Goal: Use online tool/utility

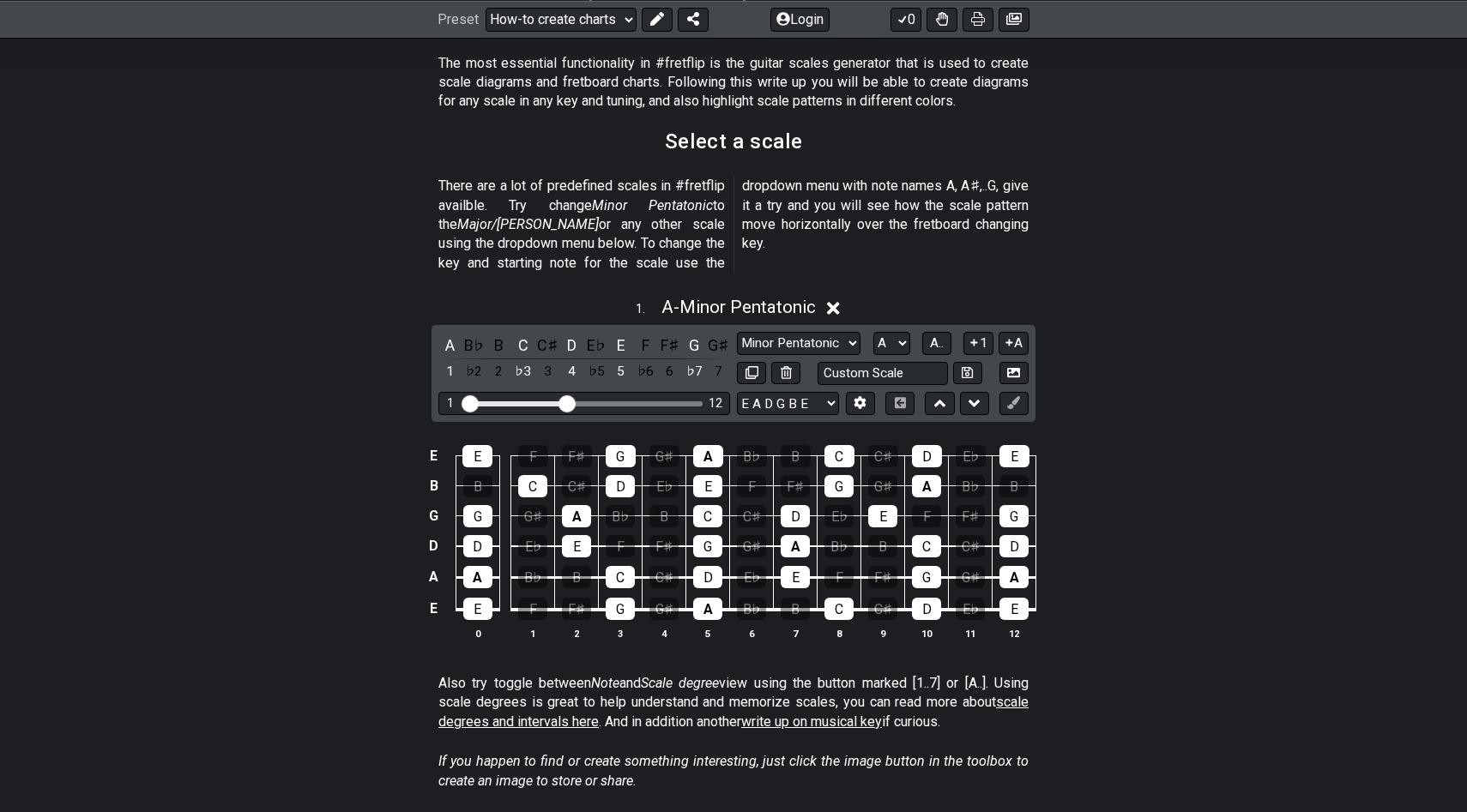
scroll to position [331, 0]
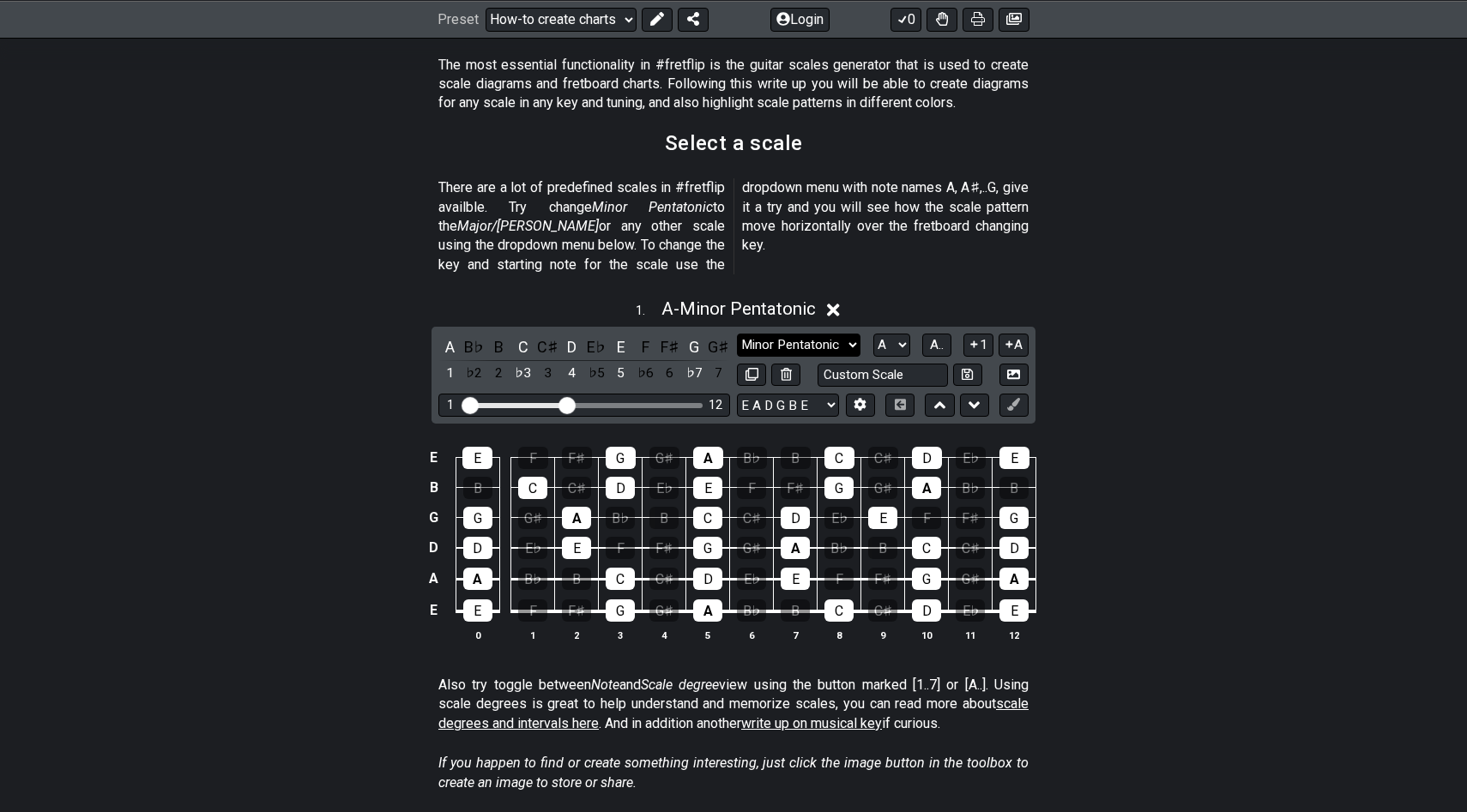
click at [829, 333] on select "Minor Pentatonic New Scale Minor Pentatonic Major Pentatonic Minor Blues Major …" at bounding box center [798, 345] width 123 height 23
select select "Major Pentatonic"
click at [737, 333] on select "Minor Pentatonic New Scale Minor Pentatonic Major Pentatonic Minor Blues Major …" at bounding box center [798, 345] width 123 height 23
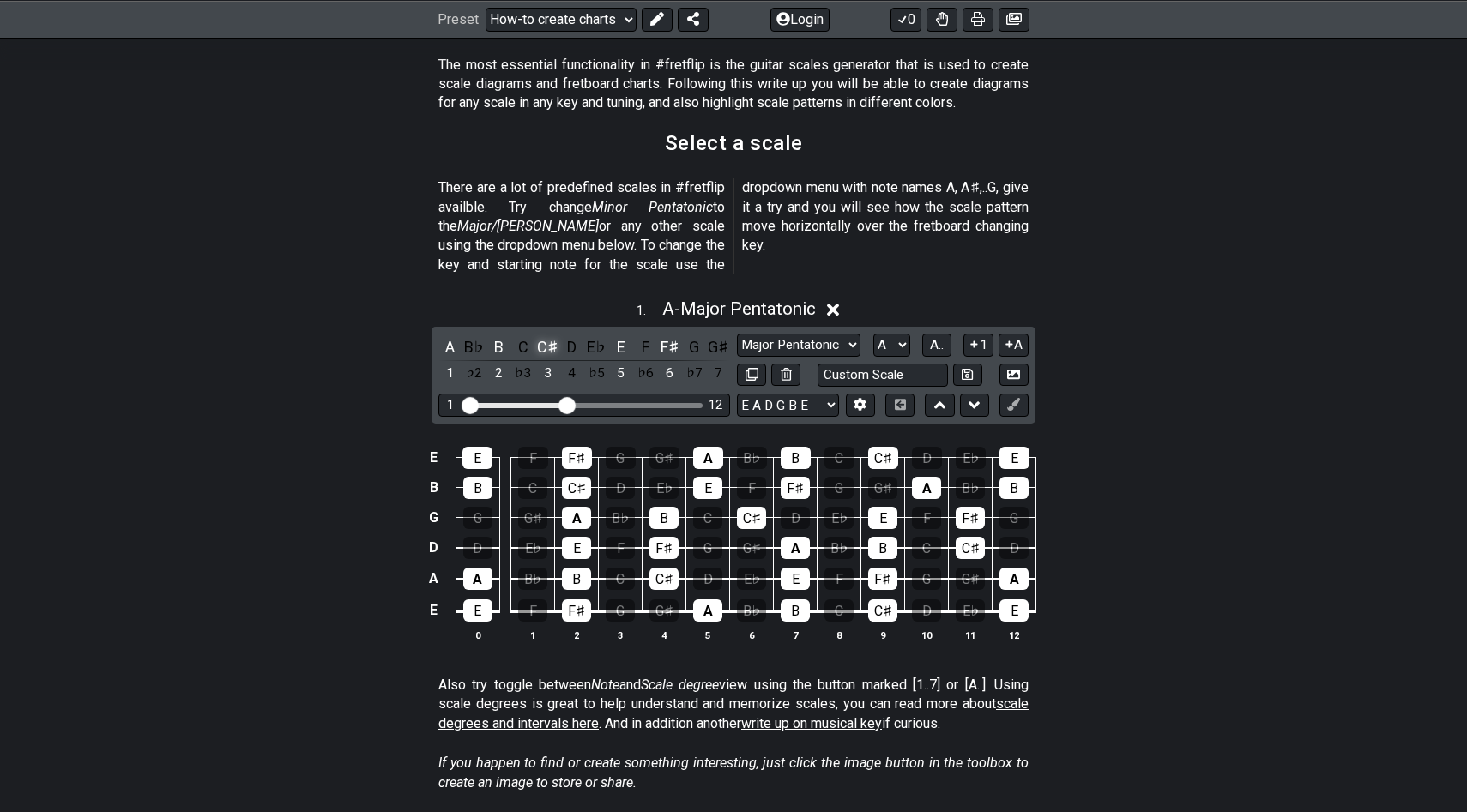
click at [547, 335] on div "C♯" at bounding box center [547, 347] width 22 height 23
click at [665, 335] on div "F♯" at bounding box center [669, 347] width 22 height 23
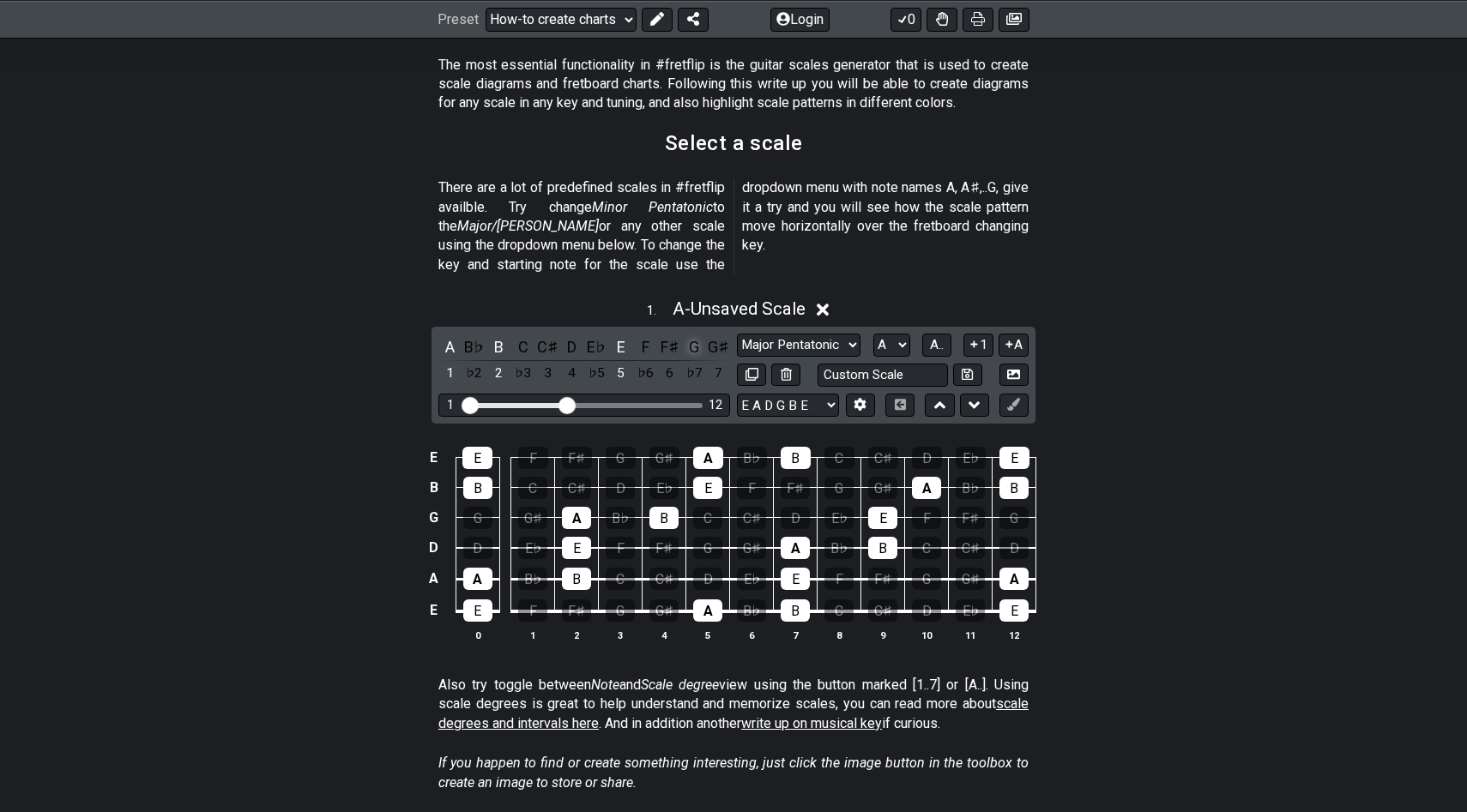
click at [693, 335] on div "G" at bounding box center [693, 347] width 22 height 23
click at [573, 335] on div "D" at bounding box center [572, 347] width 22 height 23
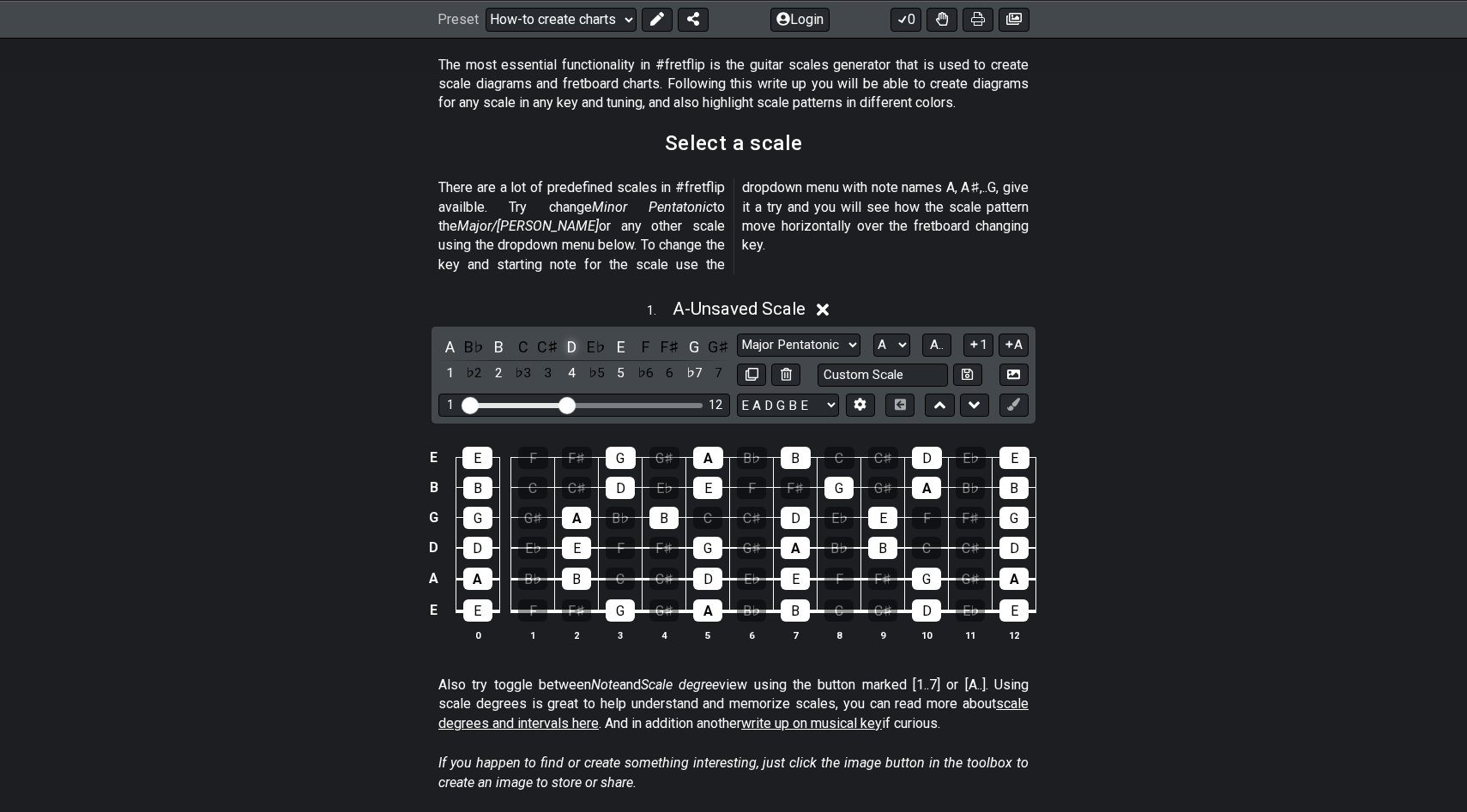
click at [572, 335] on div "D" at bounding box center [572, 347] width 22 height 23
click at [496, 335] on div "B" at bounding box center [498, 347] width 22 height 23
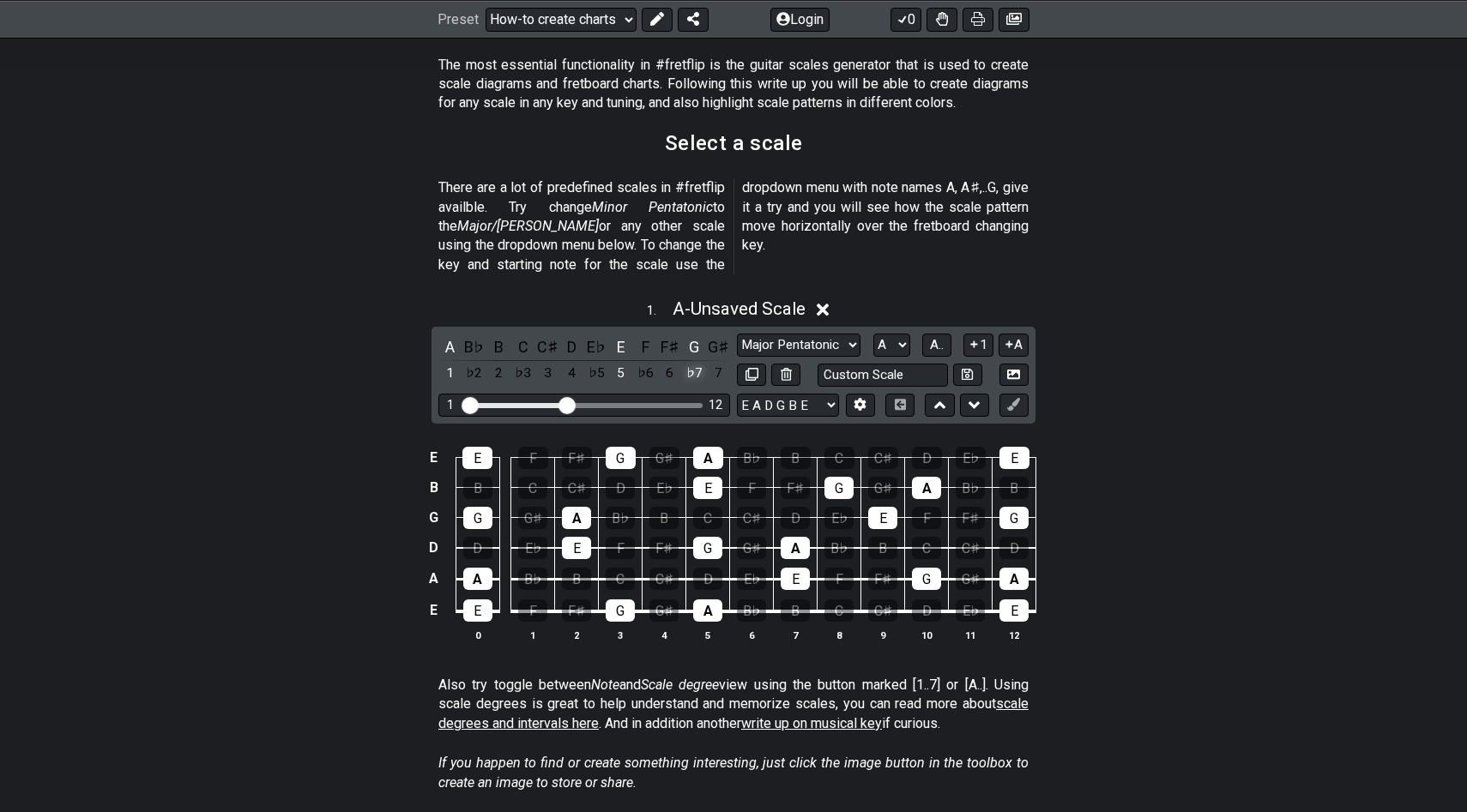
click at [695, 362] on div "♭7" at bounding box center [693, 374] width 22 height 23
click at [695, 362] on div "♯6" at bounding box center [693, 374] width 22 height 23
click at [692, 335] on div "F𝄪" at bounding box center [693, 347] width 22 height 23
click at [698, 335] on div "G" at bounding box center [693, 347] width 22 height 23
drag, startPoint x: 571, startPoint y: 386, endPoint x: 593, endPoint y: 387, distance: 22.0
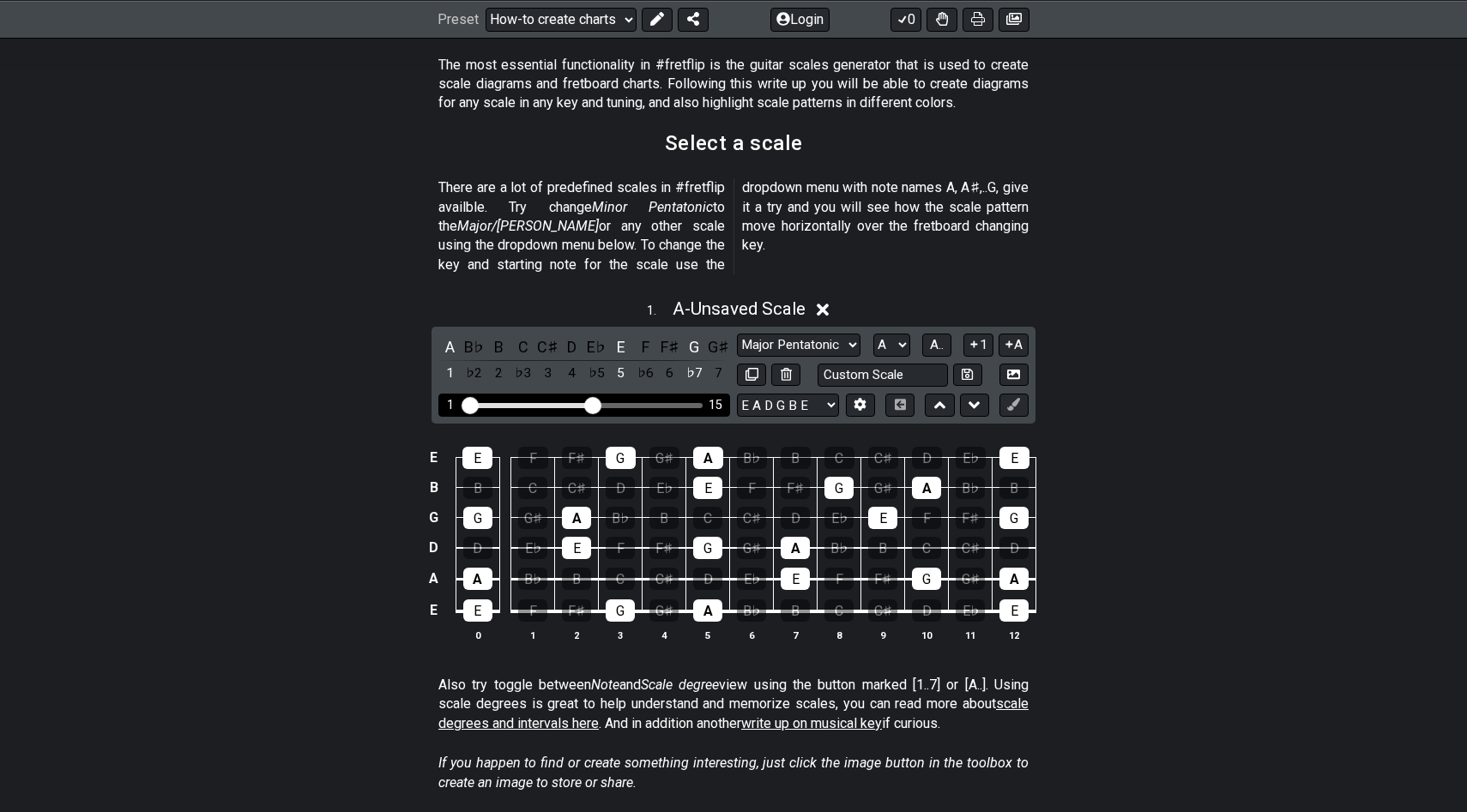
click at [593, 404] on input "Visible fret range" at bounding box center [584, 404] width 244 height 0
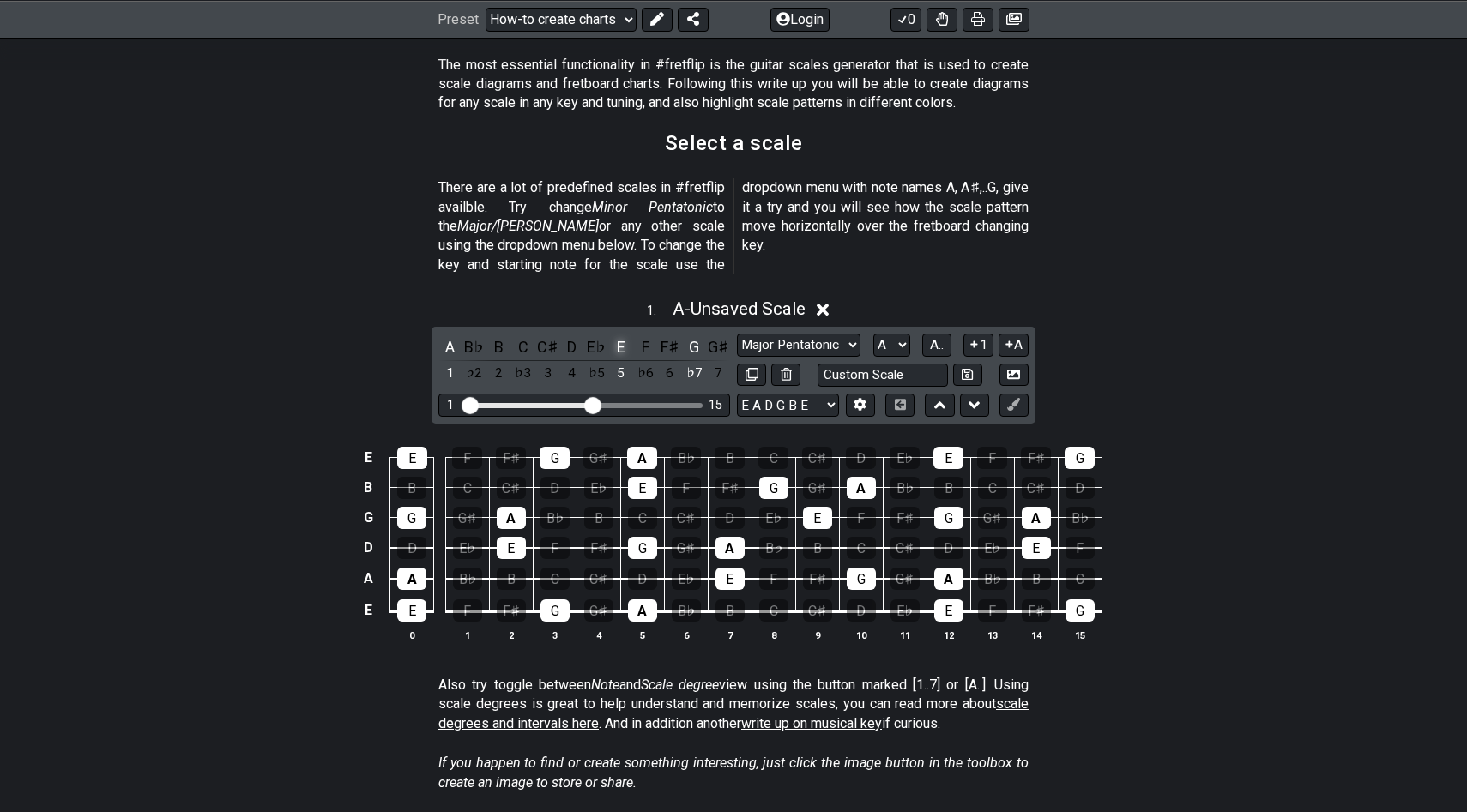
click at [621, 335] on div "E" at bounding box center [620, 347] width 22 height 23
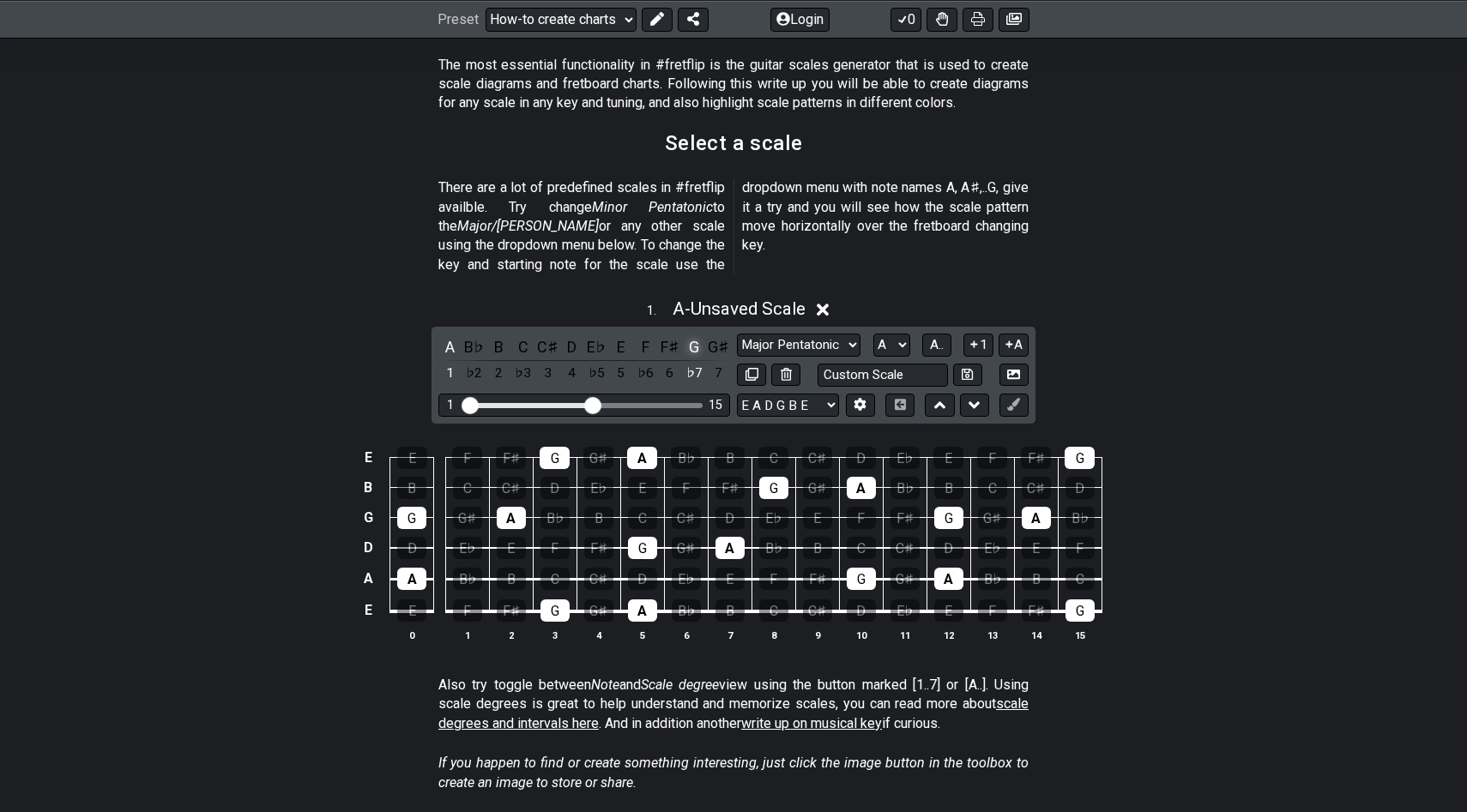
click at [694, 335] on div "G" at bounding box center [693, 347] width 22 height 23
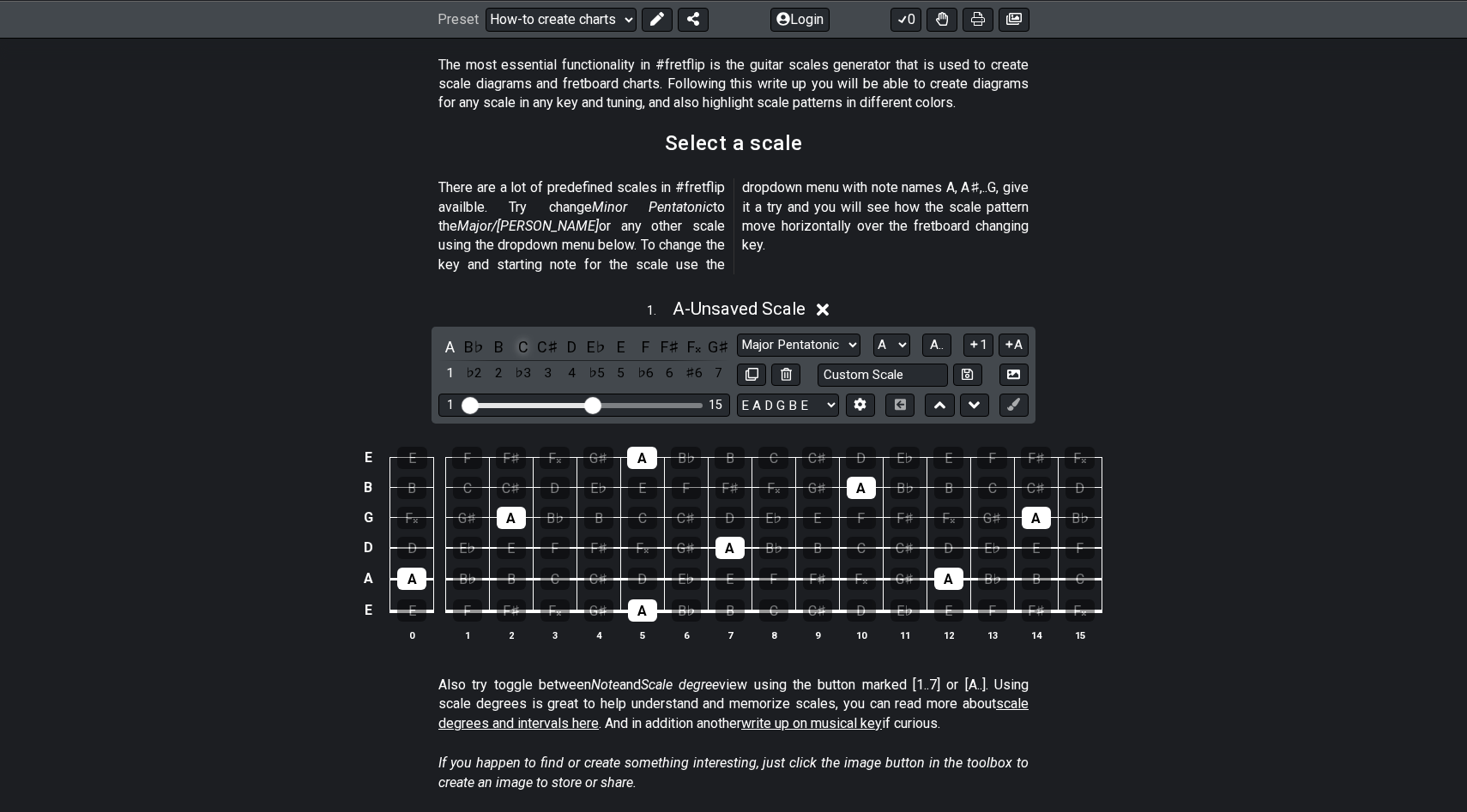
click at [526, 335] on div "C" at bounding box center [523, 347] width 22 height 23
click at [572, 335] on div "D" at bounding box center [572, 347] width 22 height 23
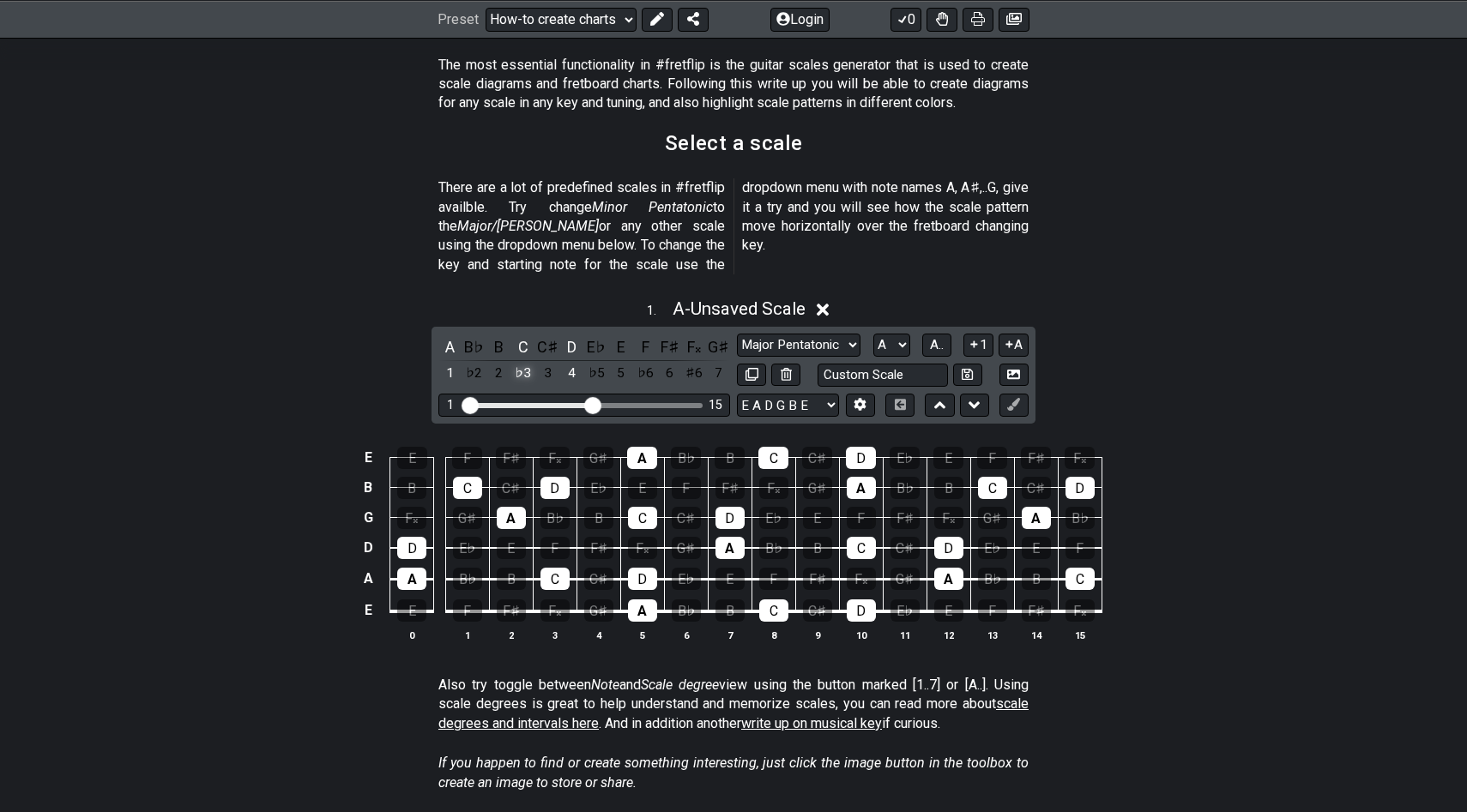
click at [521, 362] on div "♭3" at bounding box center [523, 374] width 22 height 23
click at [528, 362] on div "♯2" at bounding box center [523, 374] width 22 height 23
click at [519, 335] on div "B♯" at bounding box center [523, 347] width 22 height 23
click at [520, 335] on div "C" at bounding box center [523, 347] width 22 height 23
click at [898, 333] on select "A♭ A A♯ B♭ B C C♯ D♭ D D♯ E♭ E F F♯ G♭ G G♯" at bounding box center [892, 345] width 37 height 23
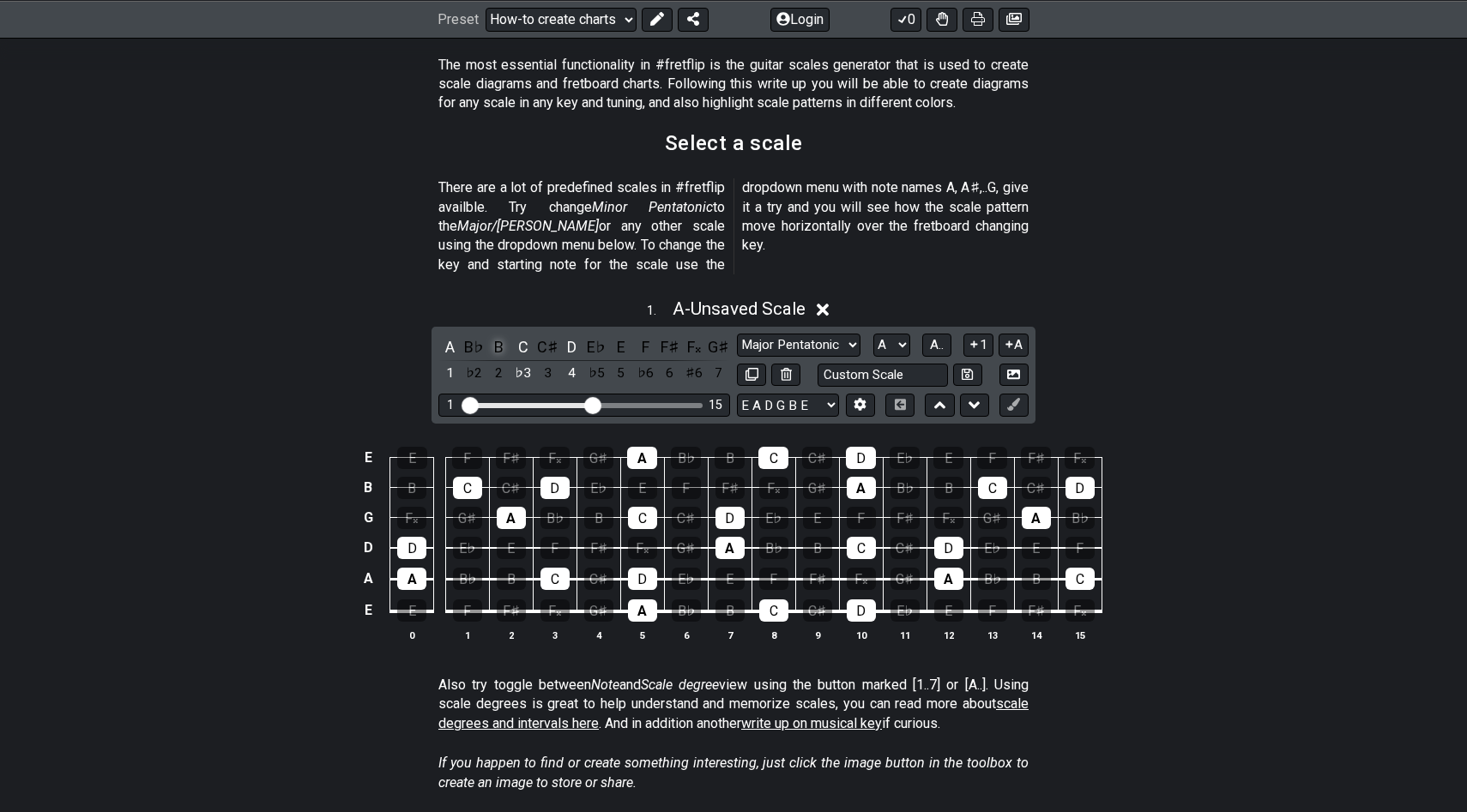
click at [495, 335] on div "B" at bounding box center [498, 347] width 22 height 23
click at [520, 335] on div "C" at bounding box center [523, 347] width 22 height 23
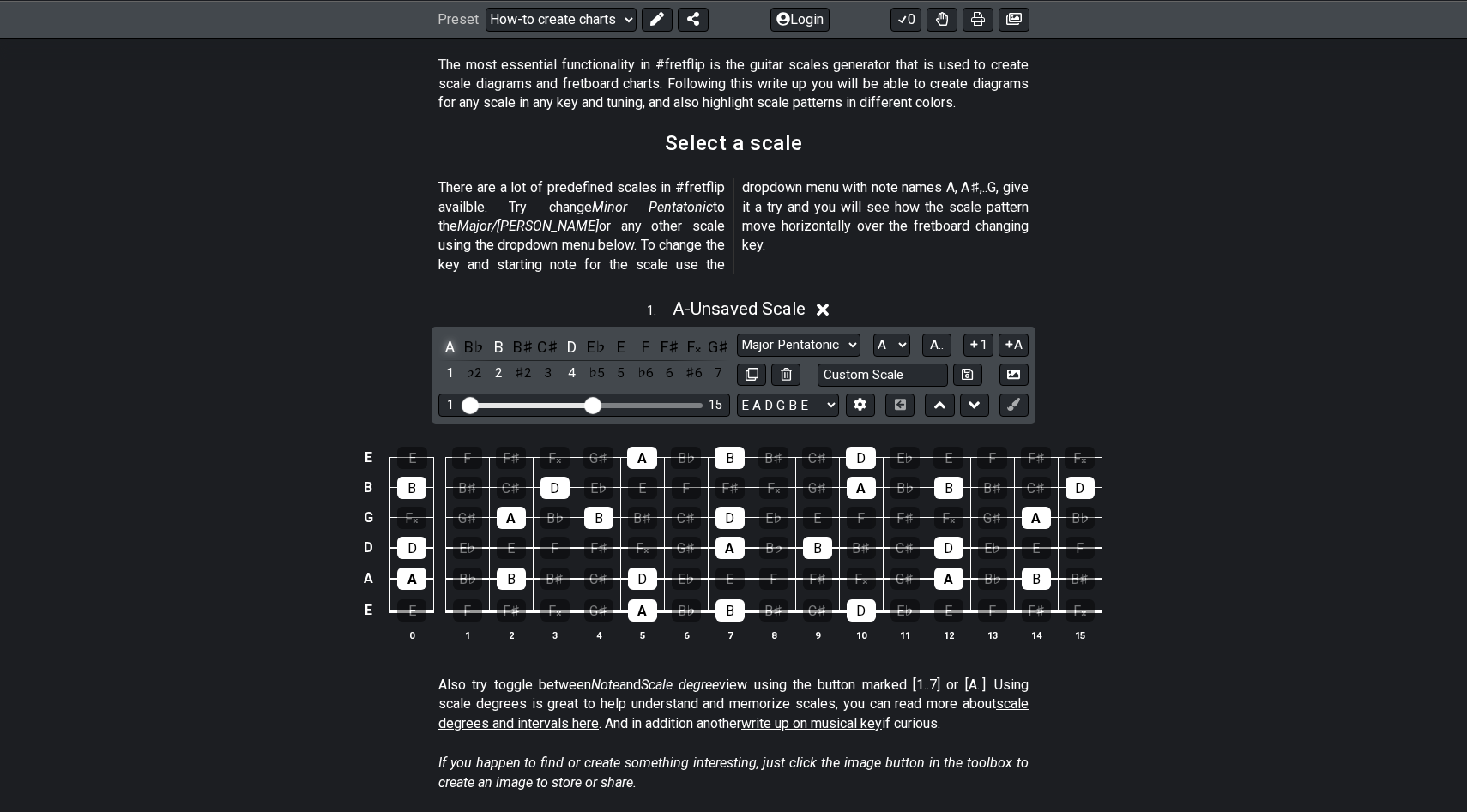
click at [449, 335] on div "A" at bounding box center [449, 347] width 22 height 23
click at [623, 335] on div "E" at bounding box center [620, 347] width 22 height 23
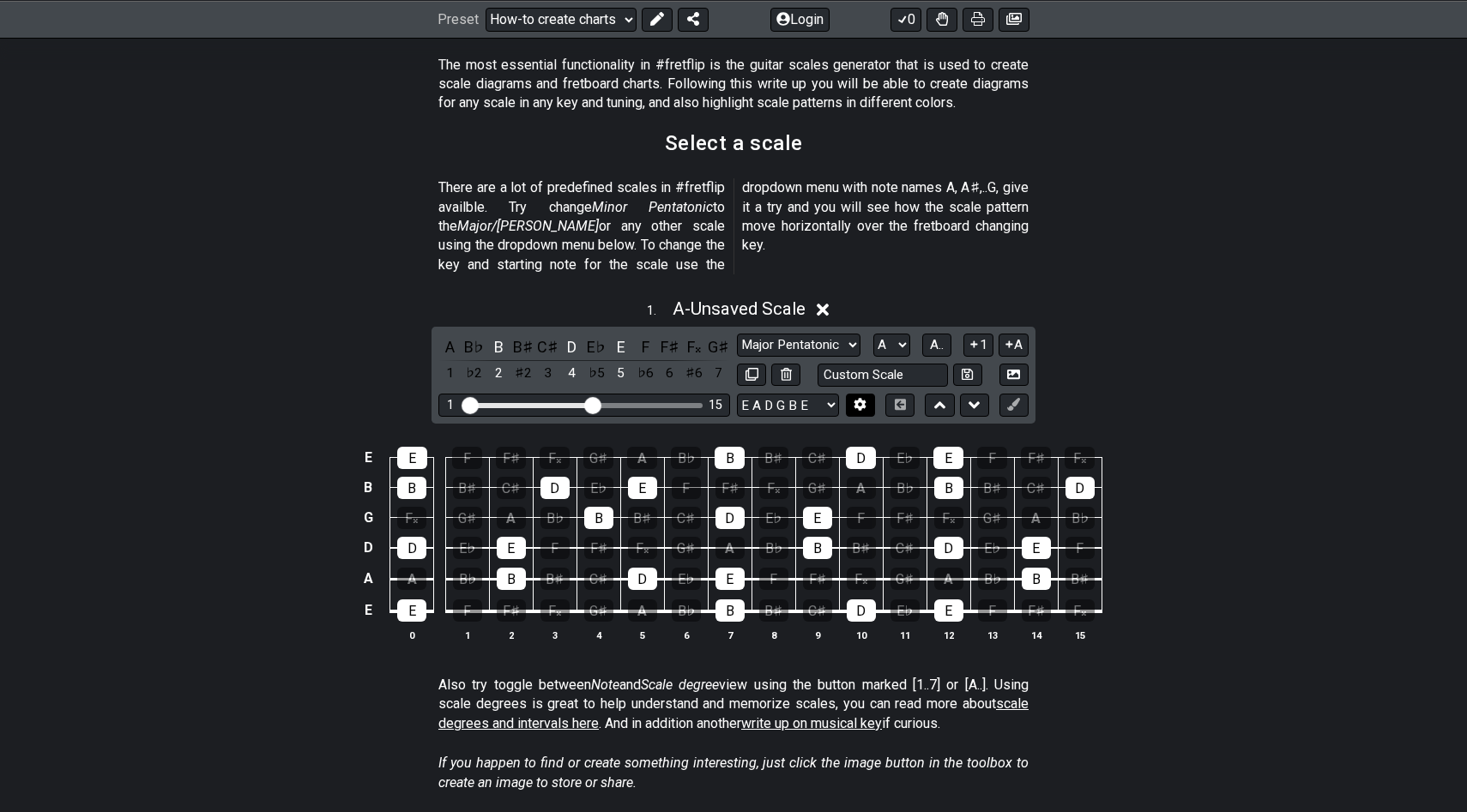
click at [858, 397] on icon at bounding box center [860, 403] width 12 height 12
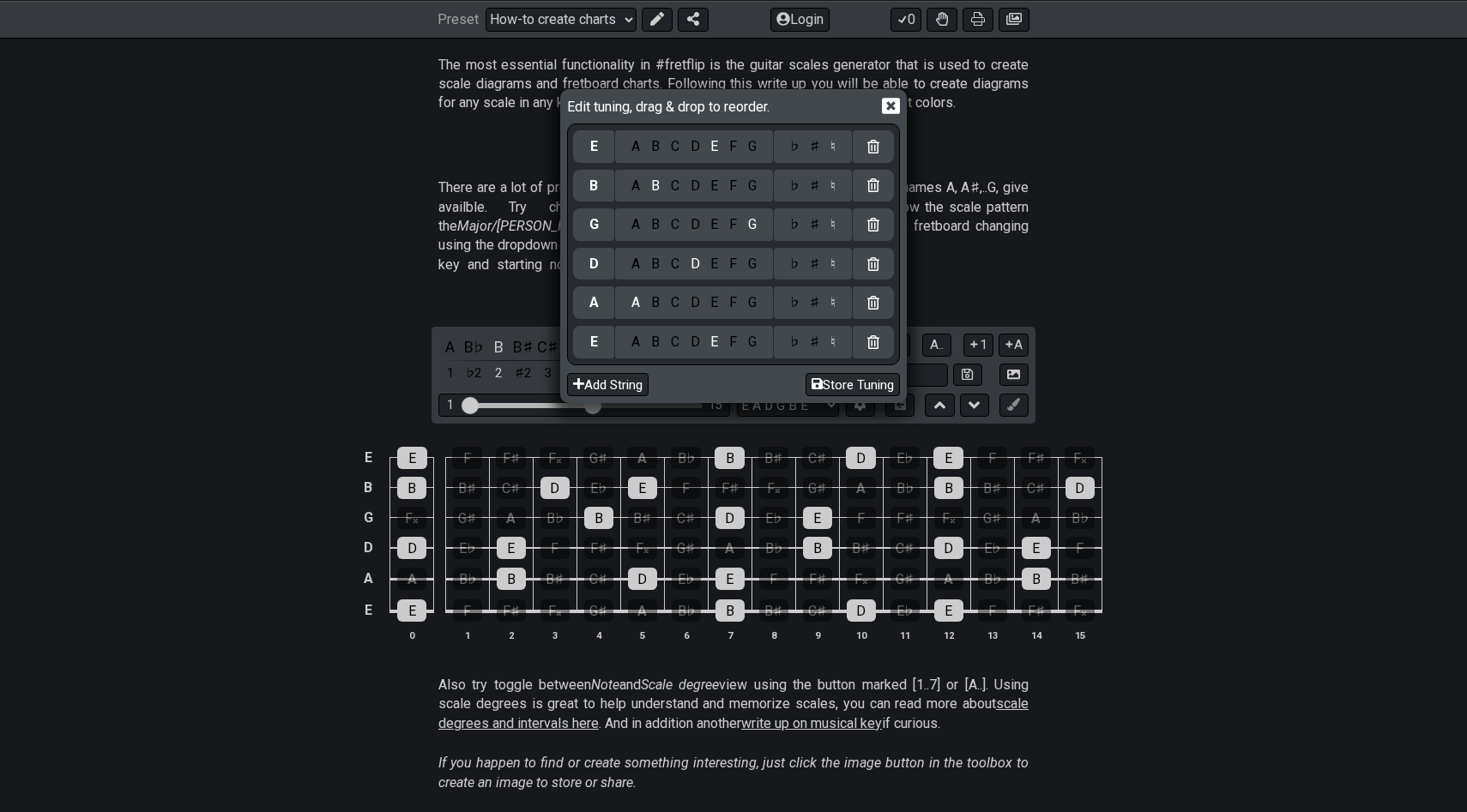
click at [1147, 247] on div "Edit tuning, drag & drop to reorder. E A B C D E F G ♭ ♯ ♮ B A B C D E F G ♭ ♯ …" at bounding box center [733, 406] width 1467 height 812
click at [894, 104] on icon at bounding box center [891, 105] width 18 height 18
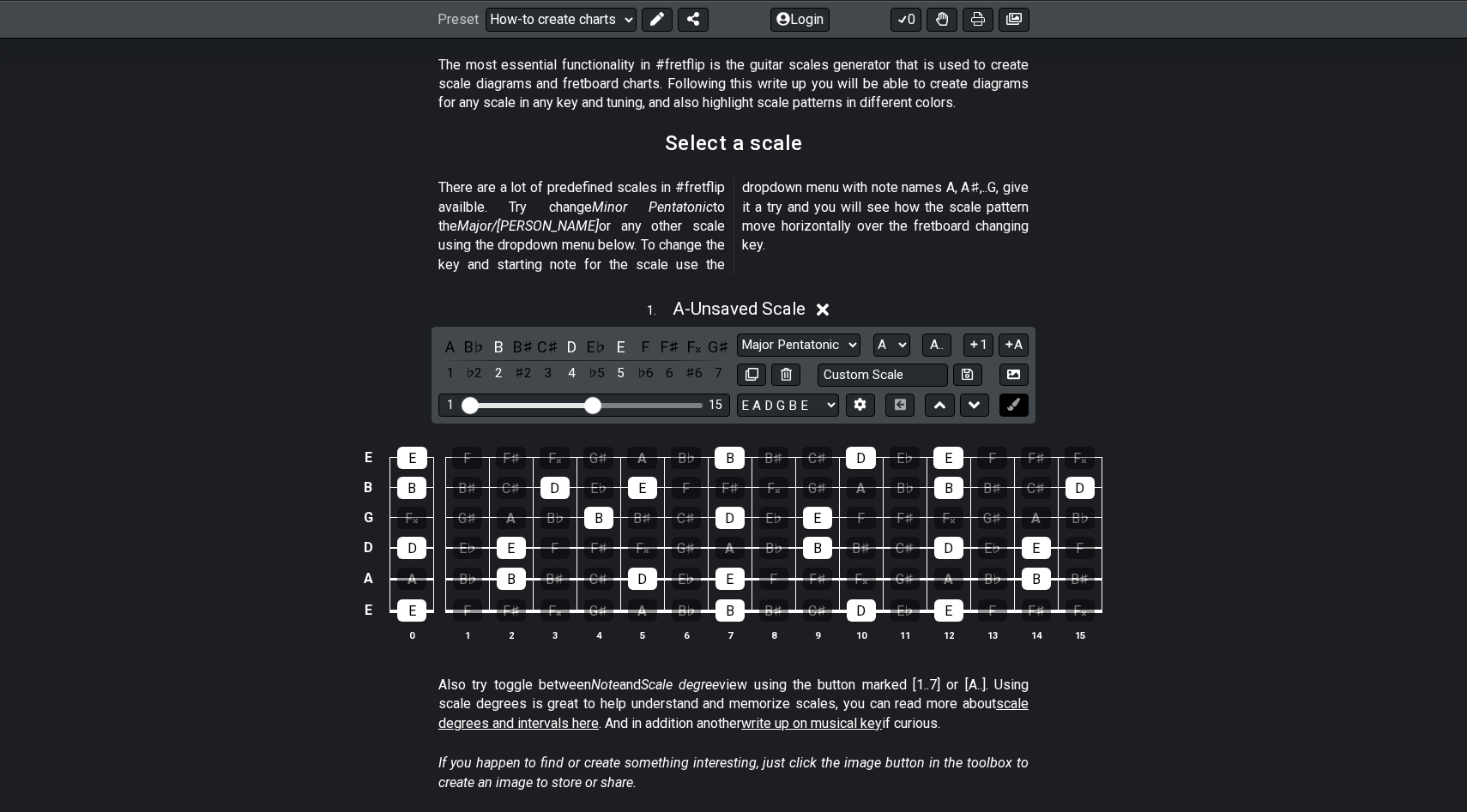
click at [1013, 397] on icon at bounding box center [1013, 403] width 12 height 12
click at [1015, 397] on icon at bounding box center [1013, 403] width 12 height 12
click at [956, 447] on div "E" at bounding box center [947, 458] width 30 height 22
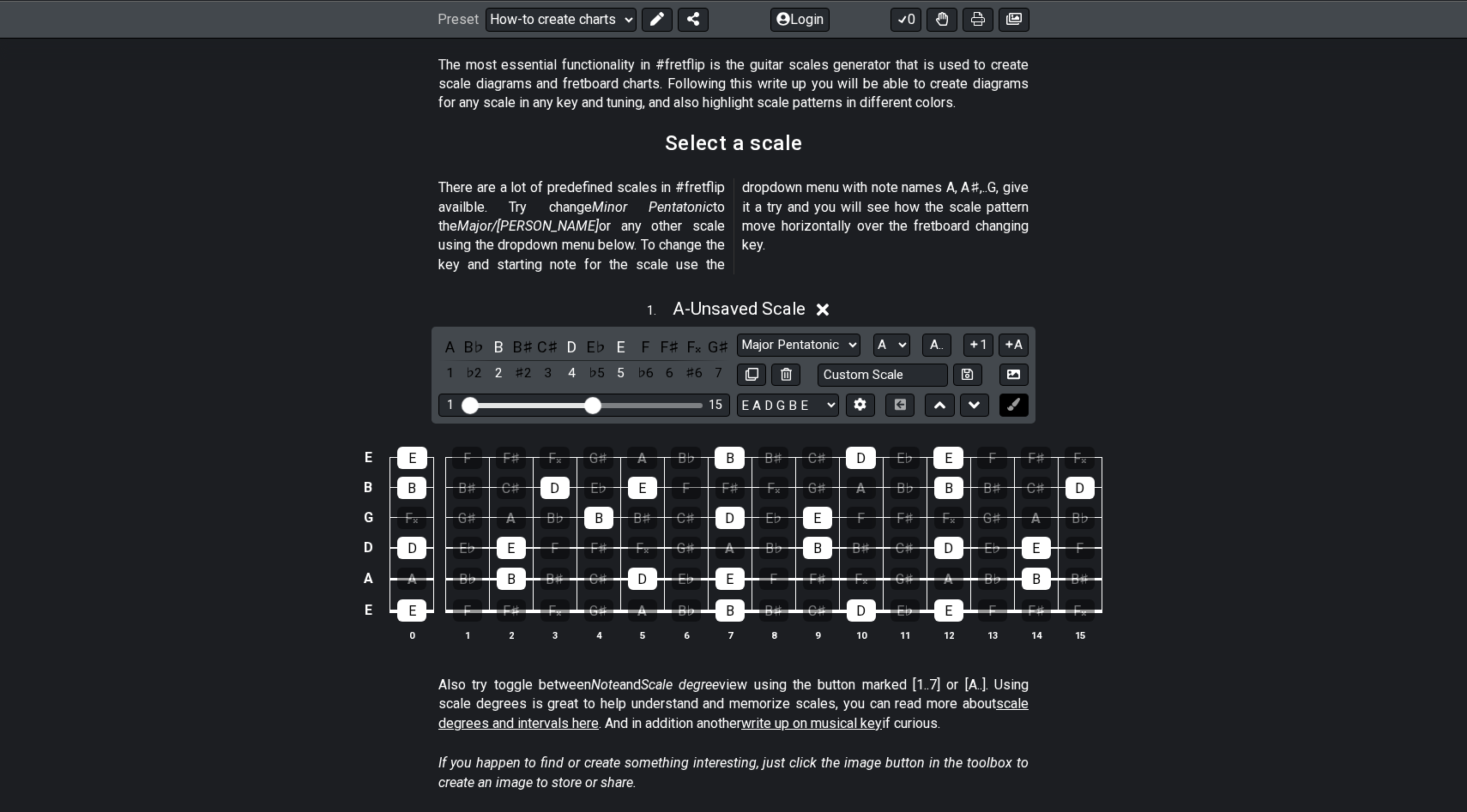
click at [1016, 397] on icon at bounding box center [1013, 403] width 12 height 12
click at [936, 396] on icon at bounding box center [939, 405] width 11 height 17
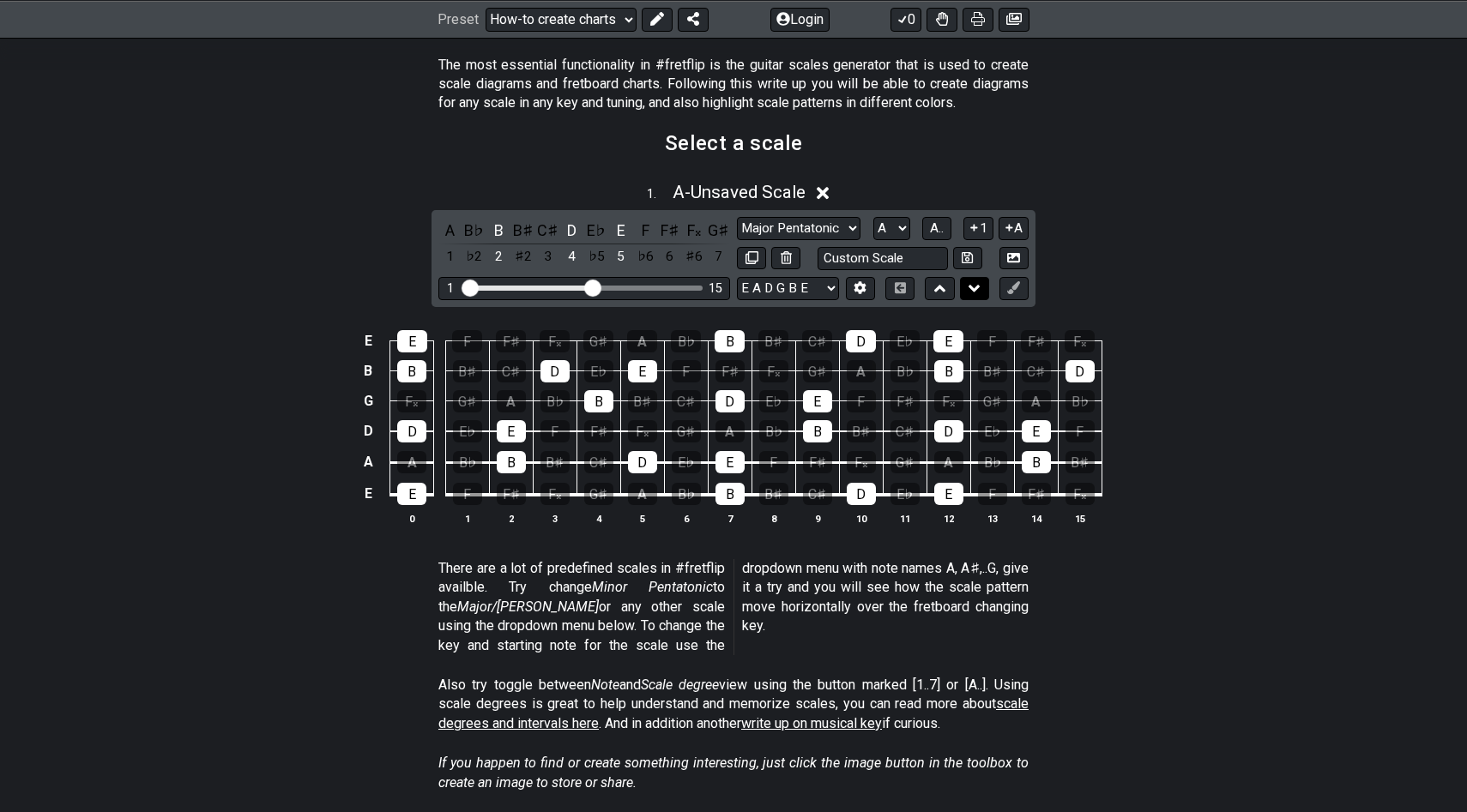
click at [975, 288] on icon at bounding box center [974, 288] width 11 height 7
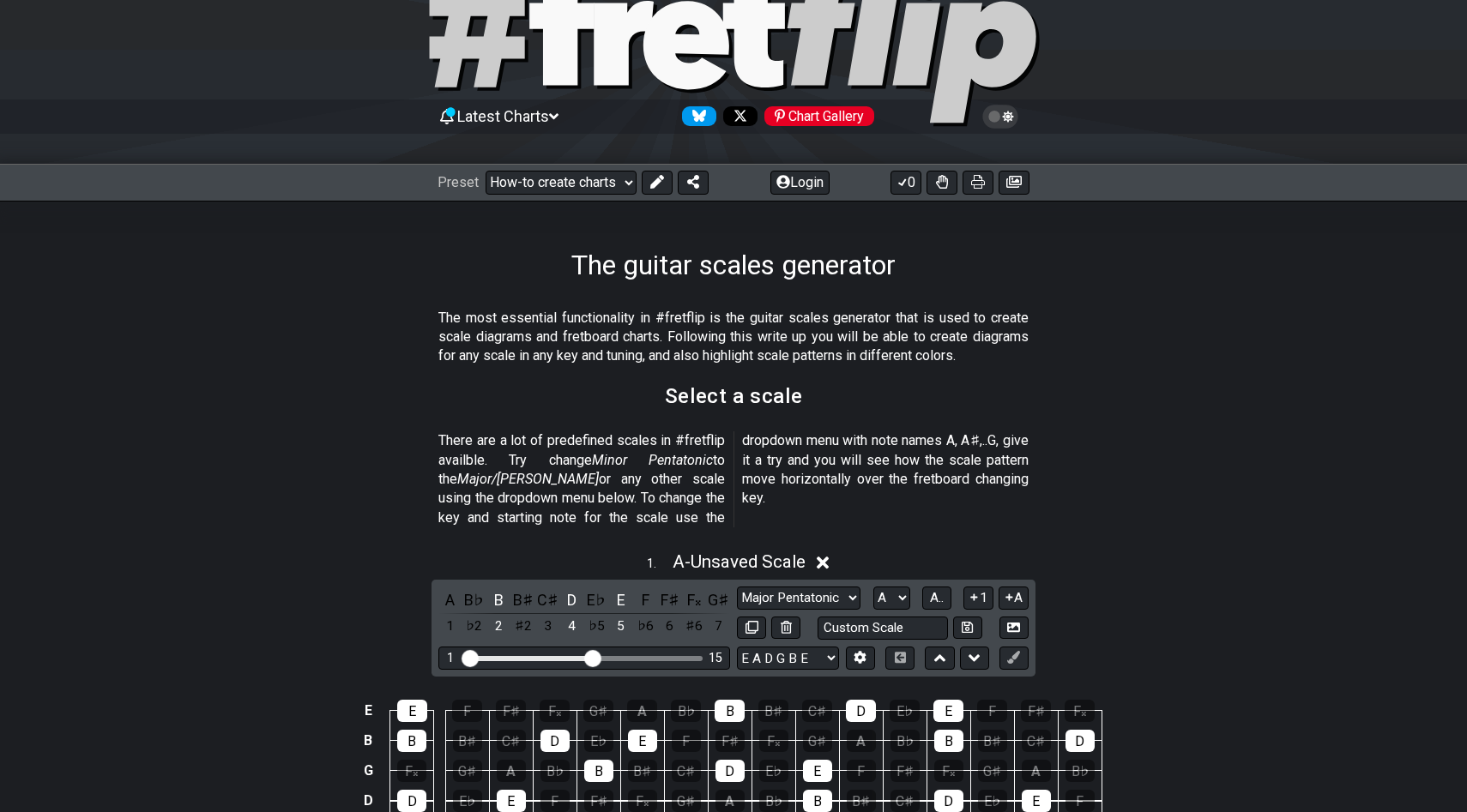
scroll to position [90, 0]
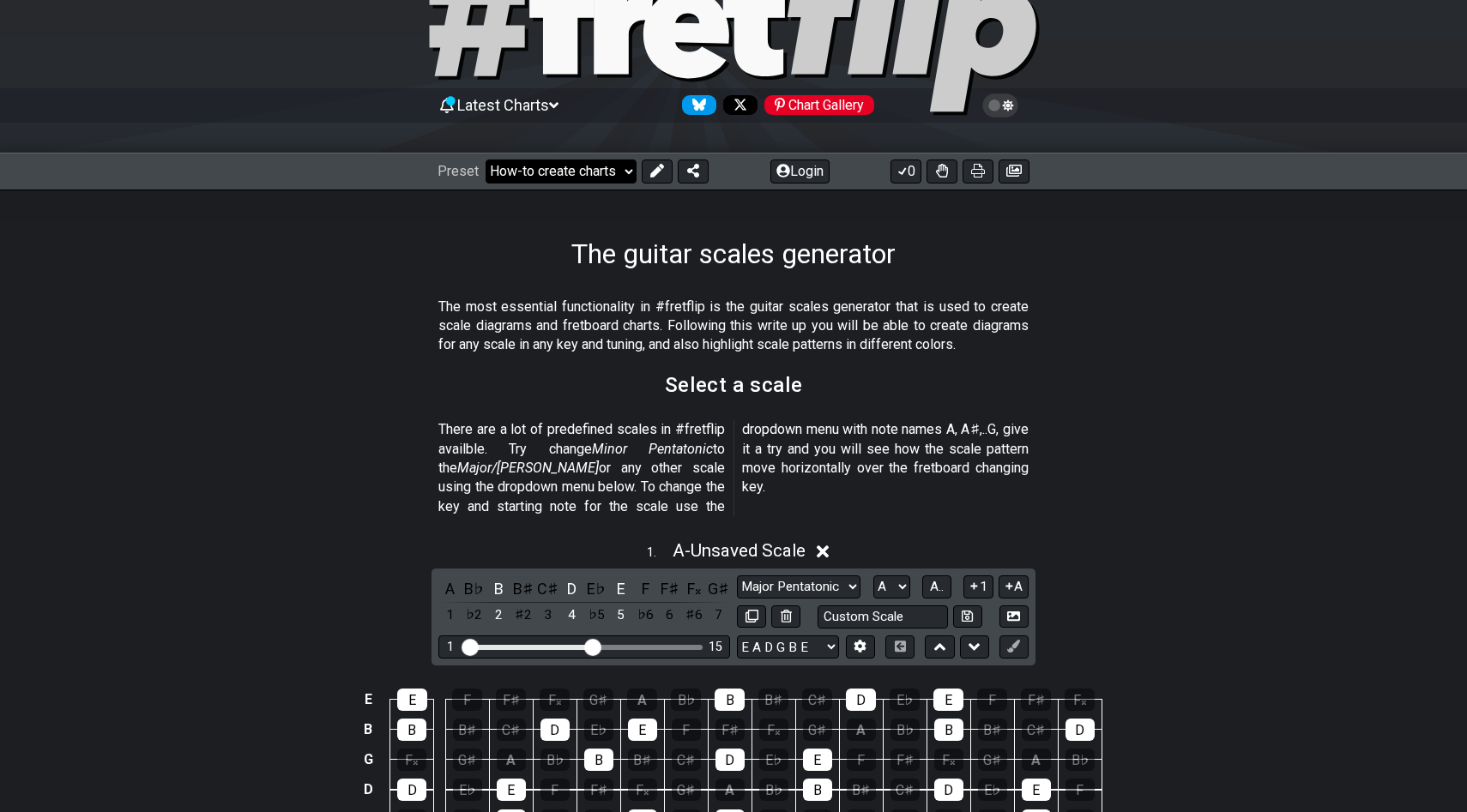
click at [623, 172] on select "Welcome to #fretflip! Initial Preset Custom Preset Minor Pentatonic Major Penta…" at bounding box center [561, 171] width 151 height 24
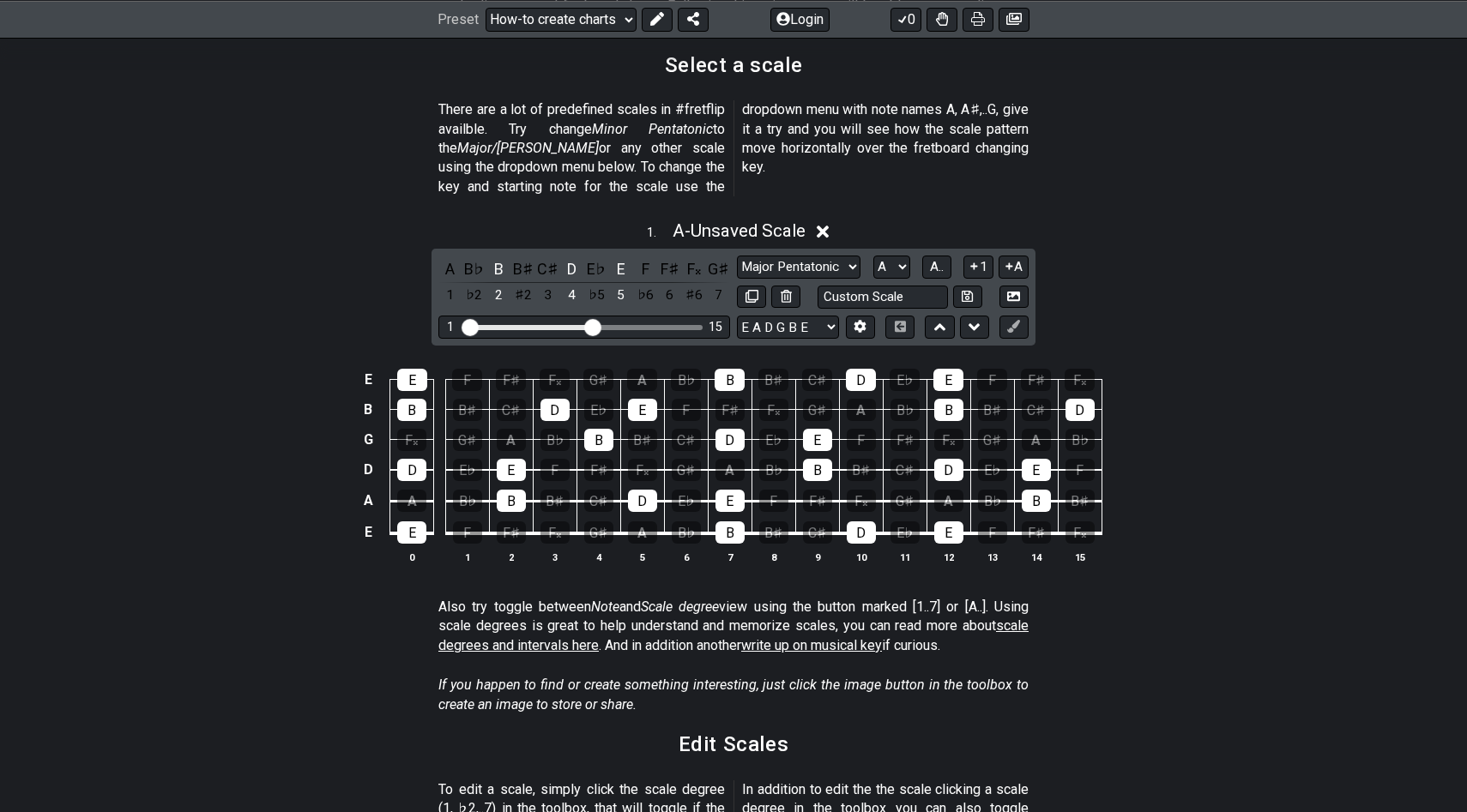
scroll to position [412, 0]
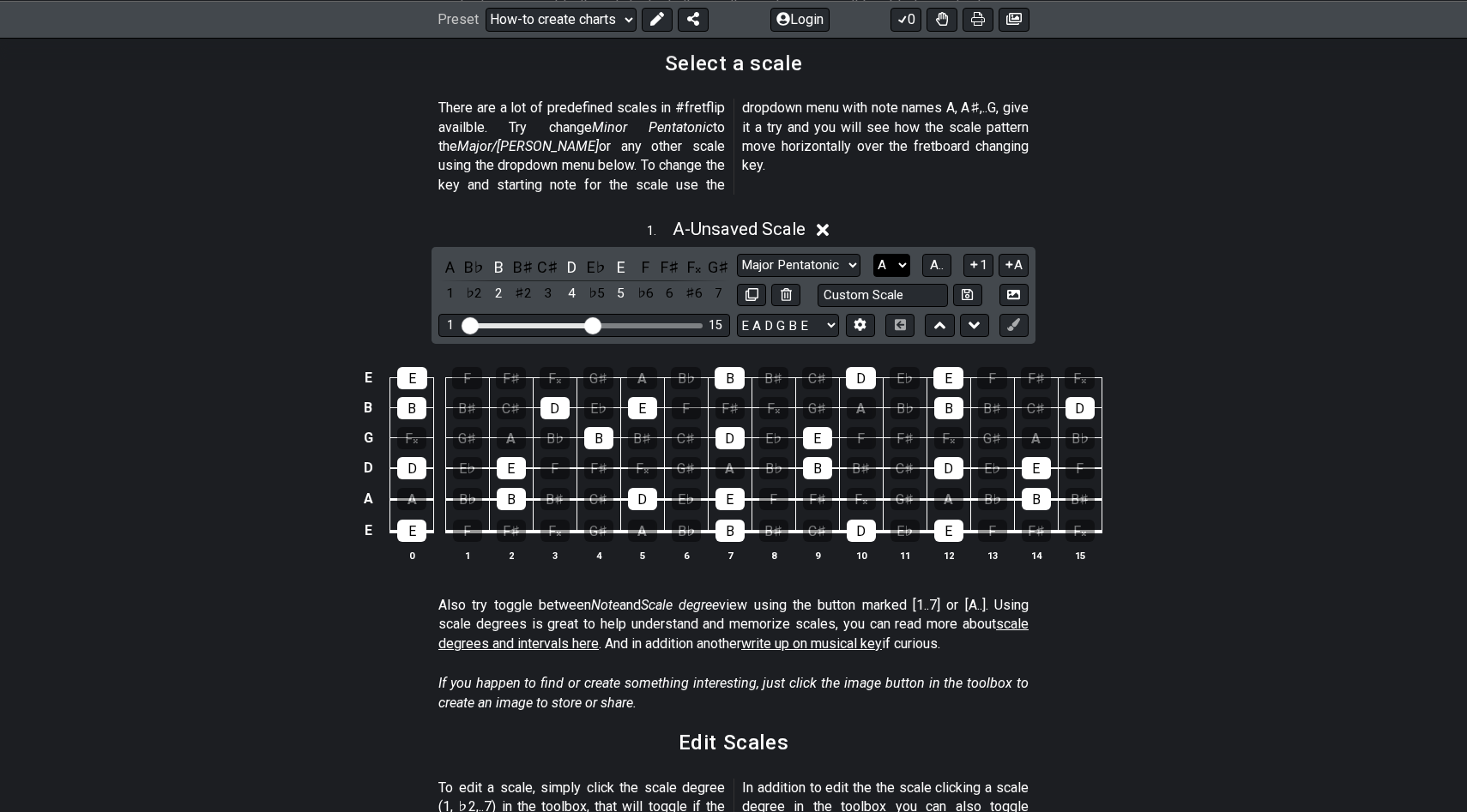
click at [903, 254] on select "A♭ A A♯ B♭ B C C♯ D♭ D D♯ E♭ E F F♯ G♭ G G♯" at bounding box center [892, 266] width 37 height 23
select select "E"
click at [874, 254] on select "A♭ A A♯ B♭ B C C♯ D♭ D D♯ E♭ E F F♯ G♭ G G♯" at bounding box center [892, 266] width 37 height 23
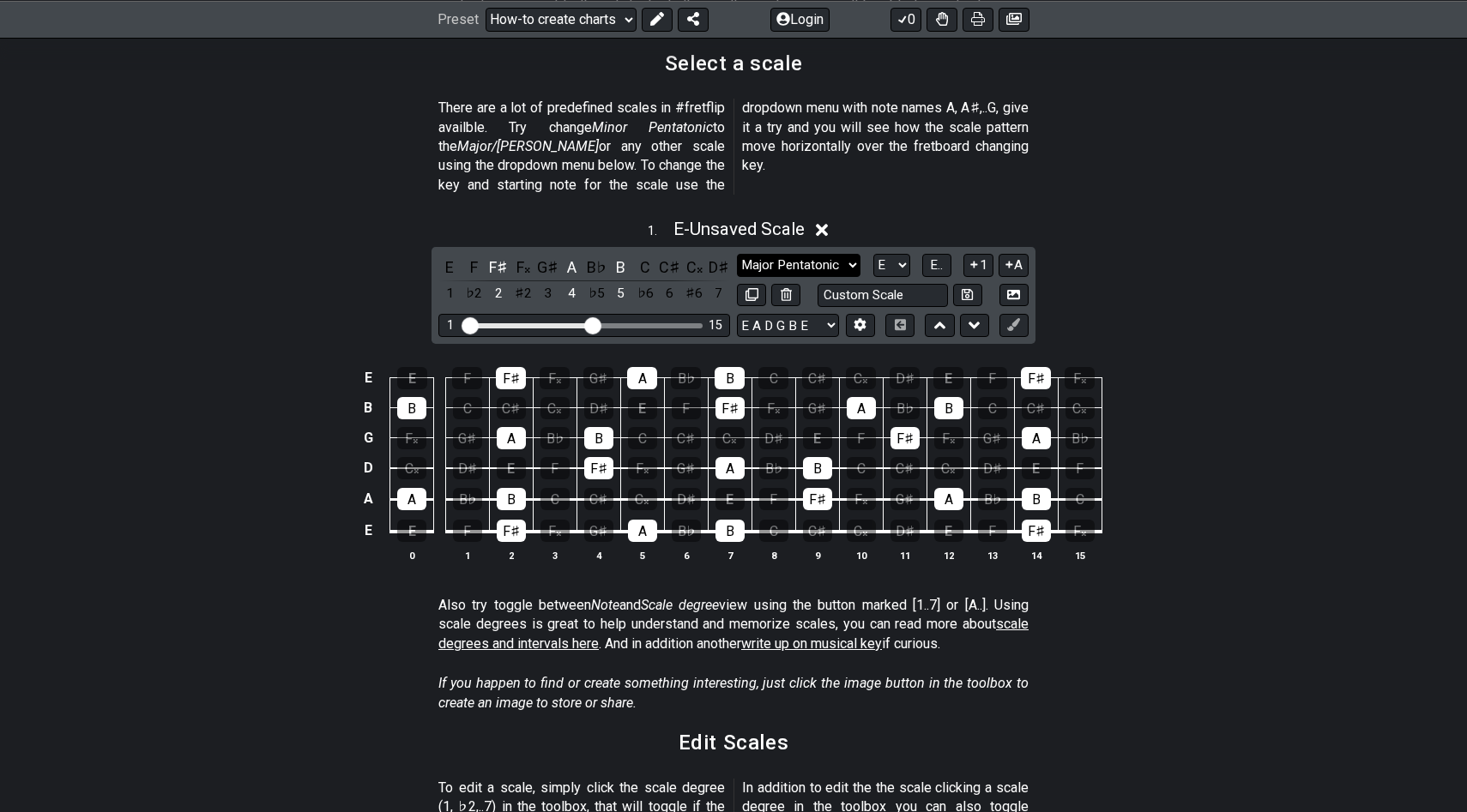
click at [838, 254] on select "Minor Pentatonic New Scale Minor Pentatonic Major Pentatonic Minor Blues Major …" at bounding box center [798, 266] width 123 height 23
select select "Major Blues"
click at [737, 254] on select "Minor Pentatonic New Scale Minor Pentatonic Major Pentatonic Minor Blues Major …" at bounding box center [798, 266] width 123 height 23
